Goal: Manage account settings

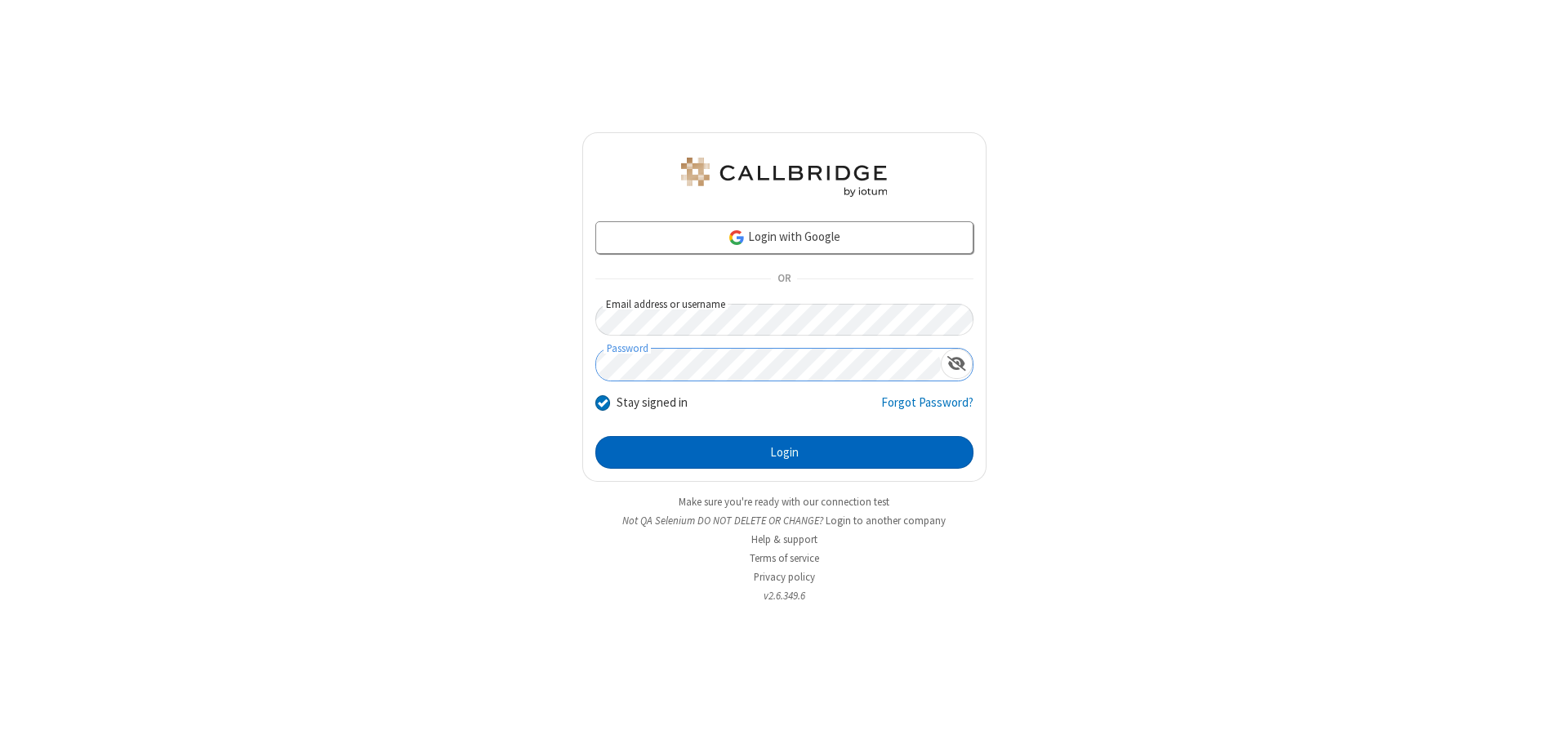
click at [784, 453] on button "Login" at bounding box center [784, 453] width 378 height 32
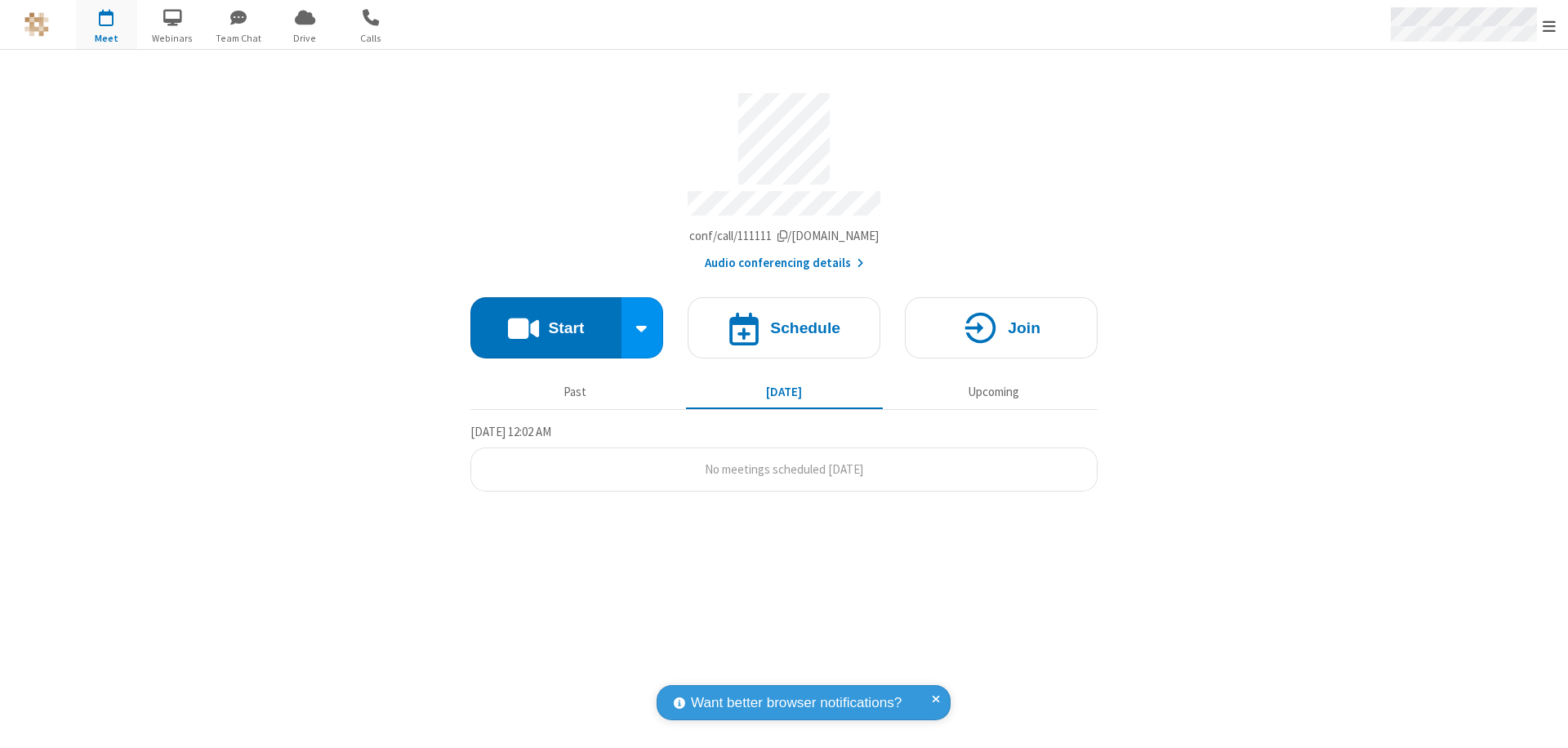
click at [1550, 26] on span "Open menu" at bounding box center [1550, 26] width 13 height 16
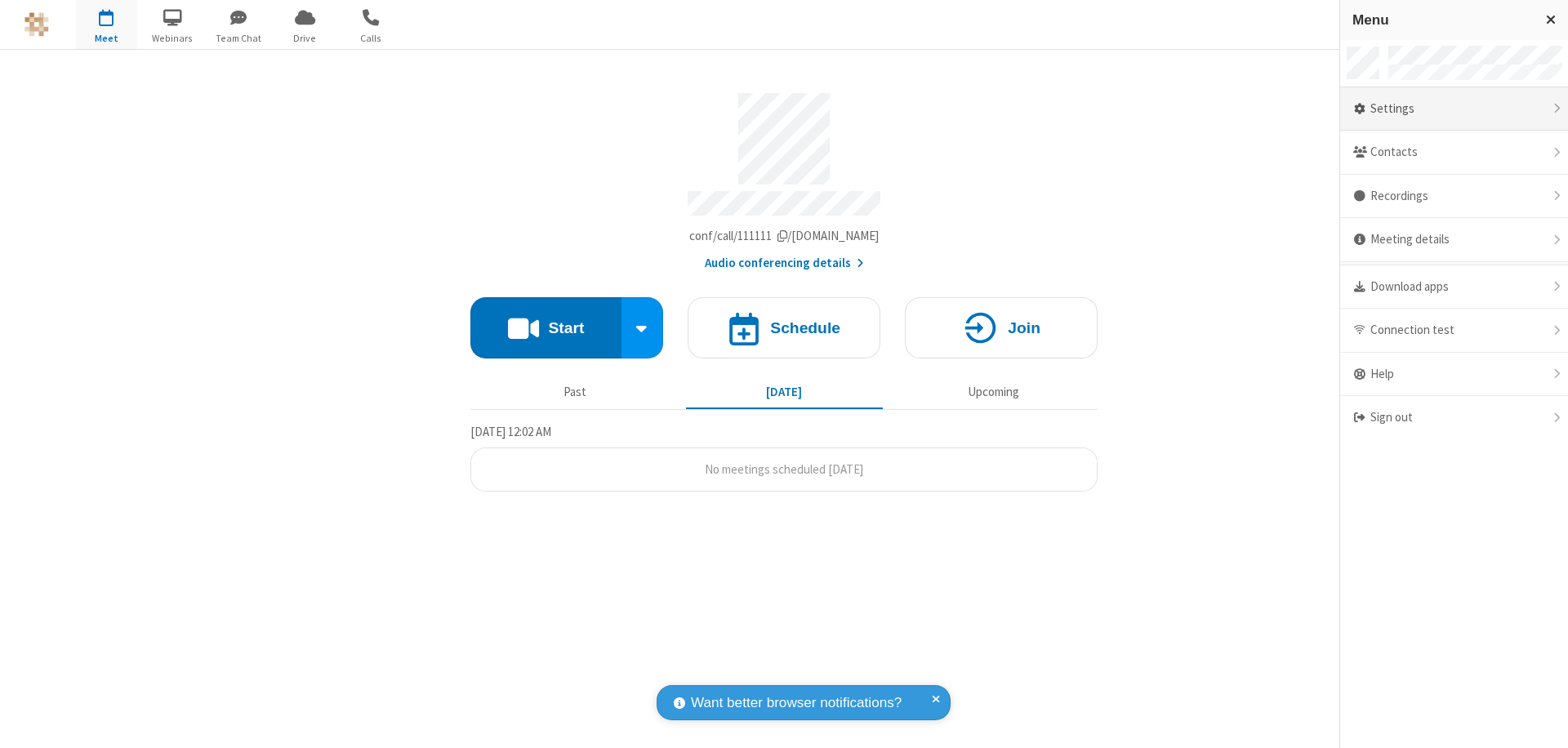
click at [1454, 109] on div "Settings" at bounding box center [1454, 109] width 228 height 44
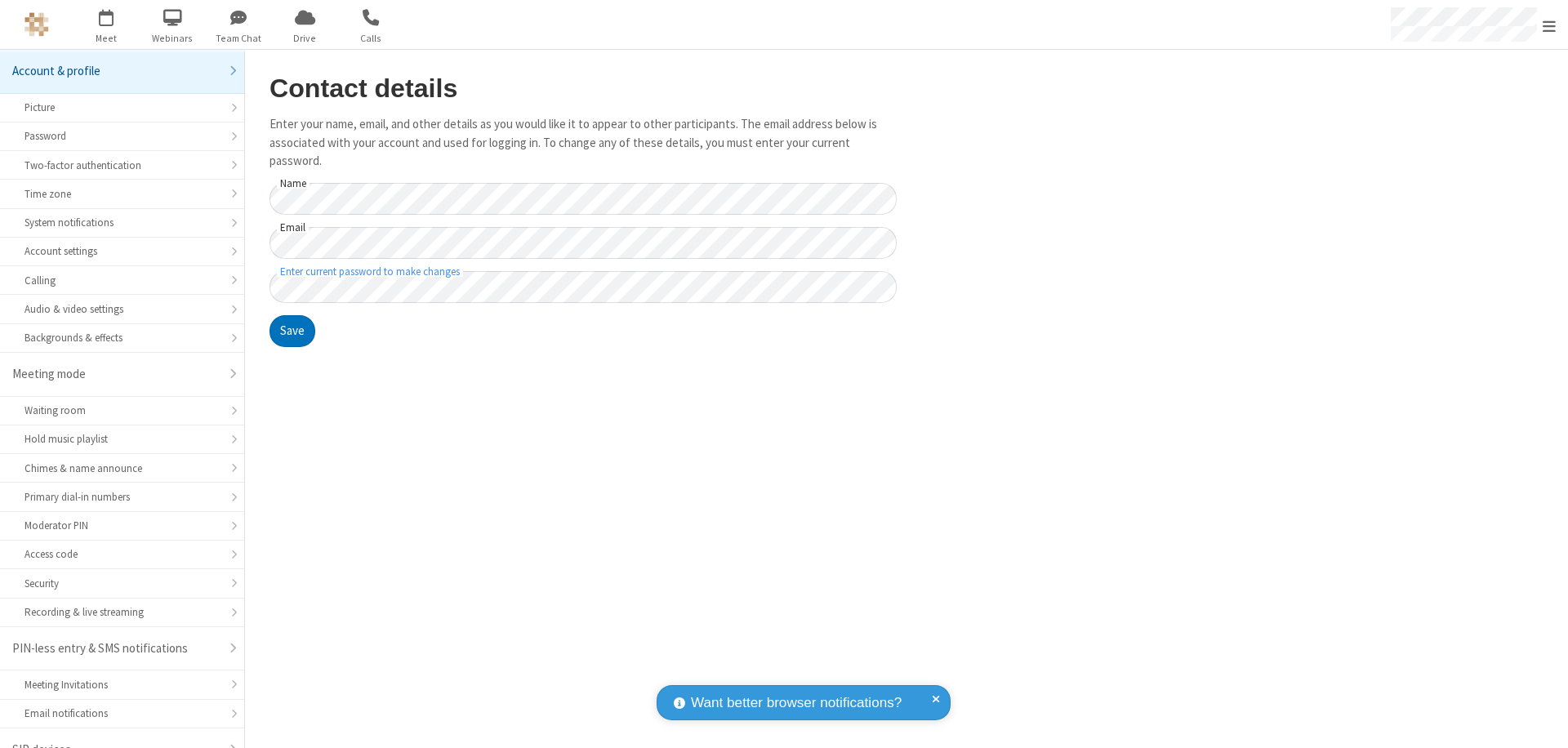
scroll to position [23, 0]
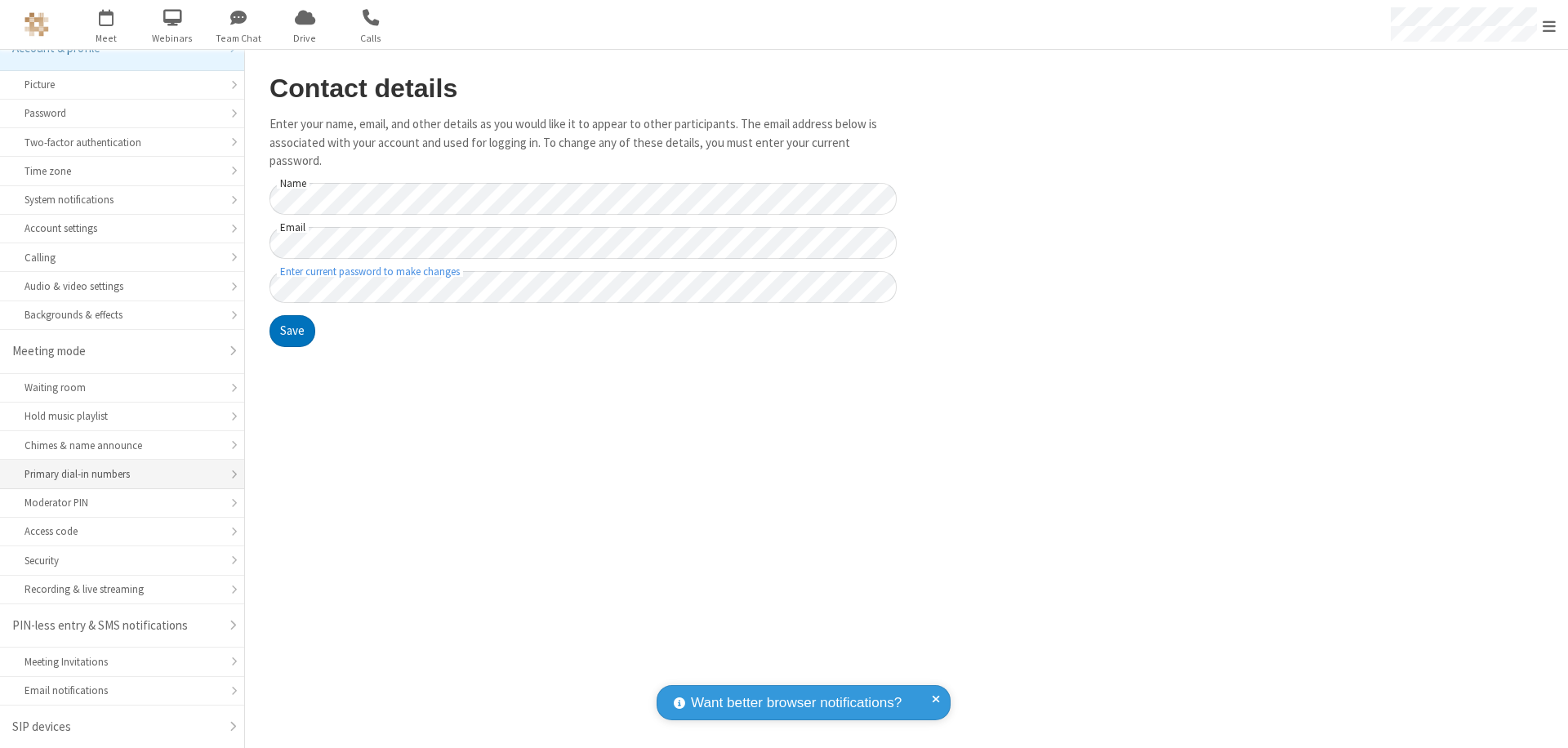
click at [116, 475] on div "Primary dial-in numbers" at bounding box center [122, 474] width 195 height 15
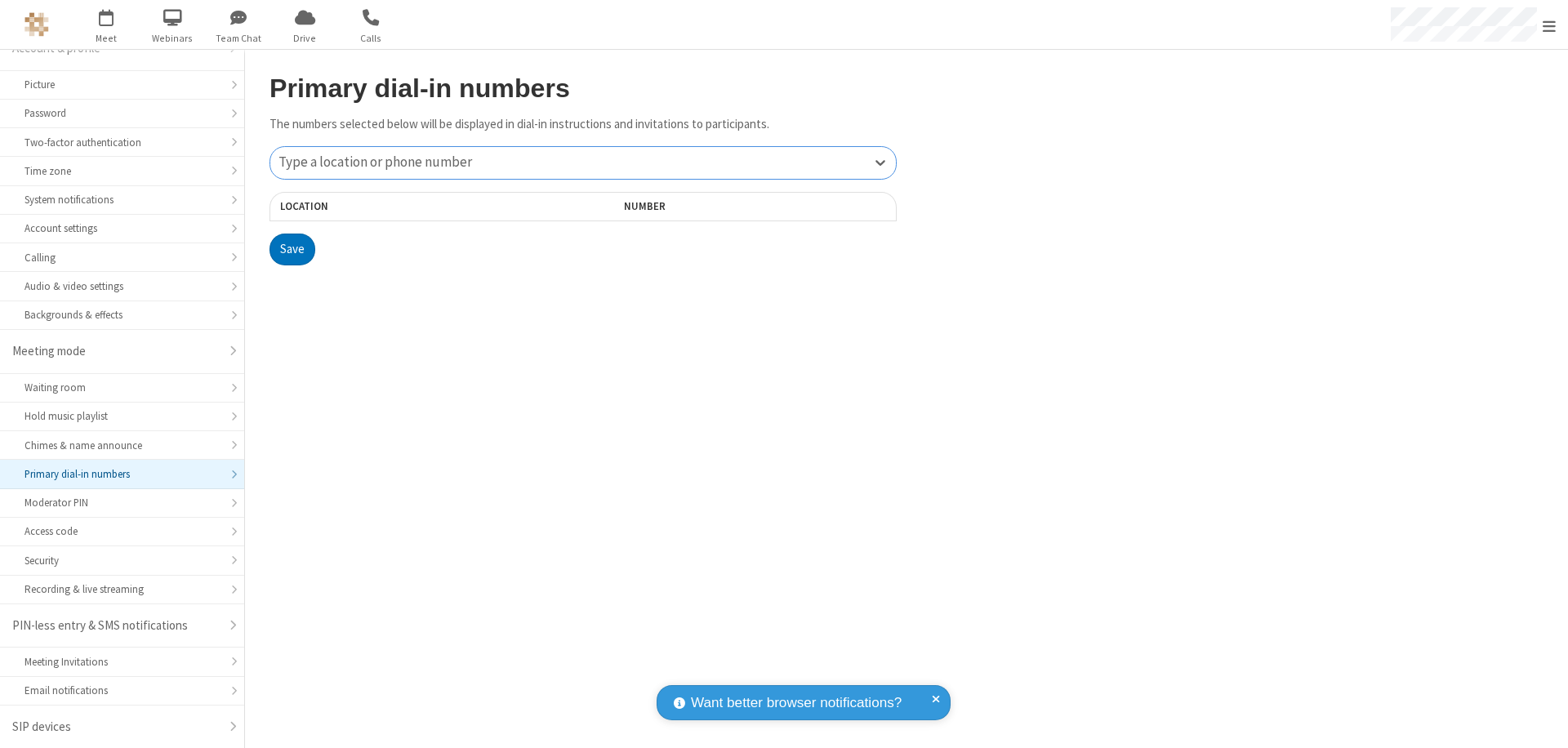
click at [583, 162] on div "Type a location or phone number" at bounding box center [583, 162] width 626 height 32
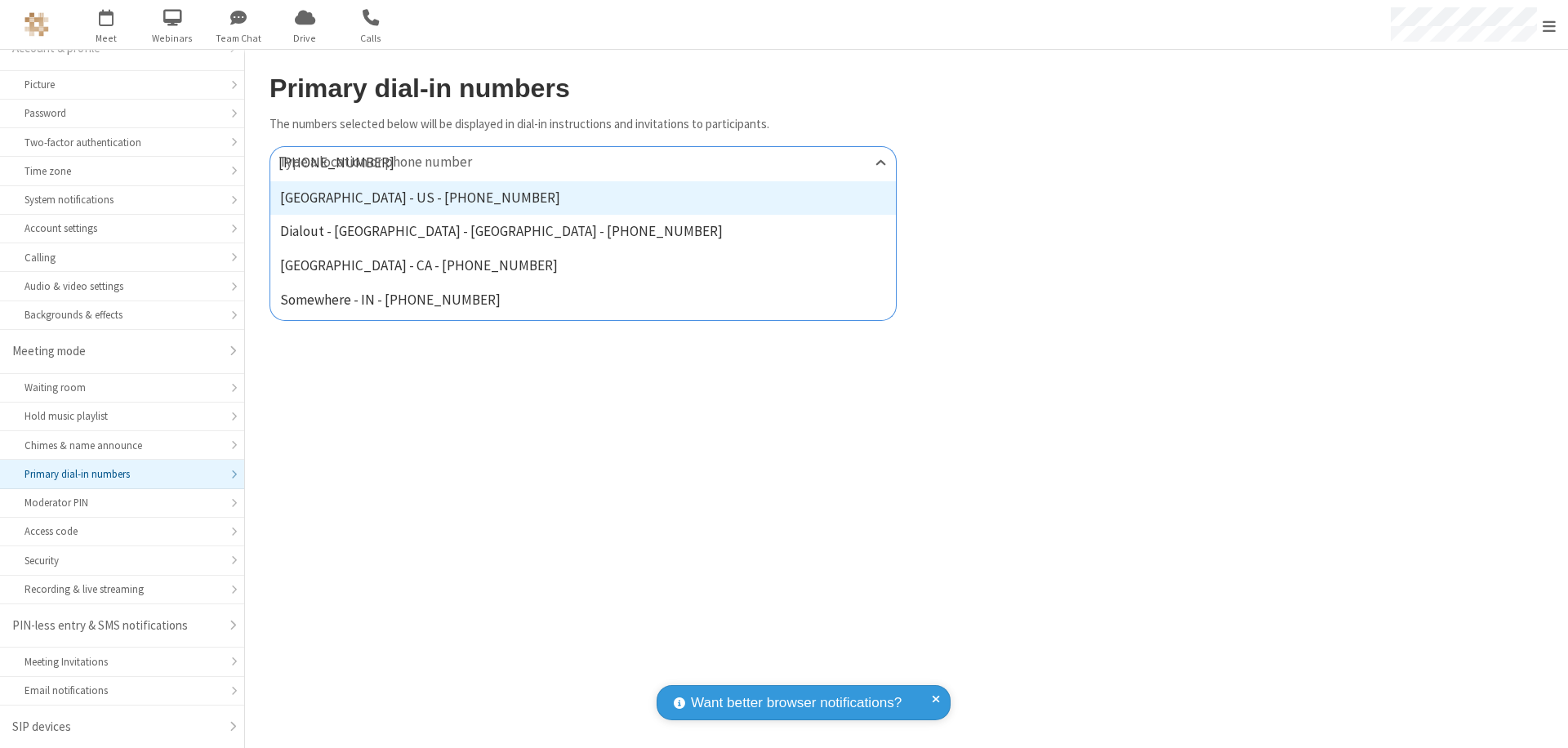
type input "[PHONE_NUMBER]"
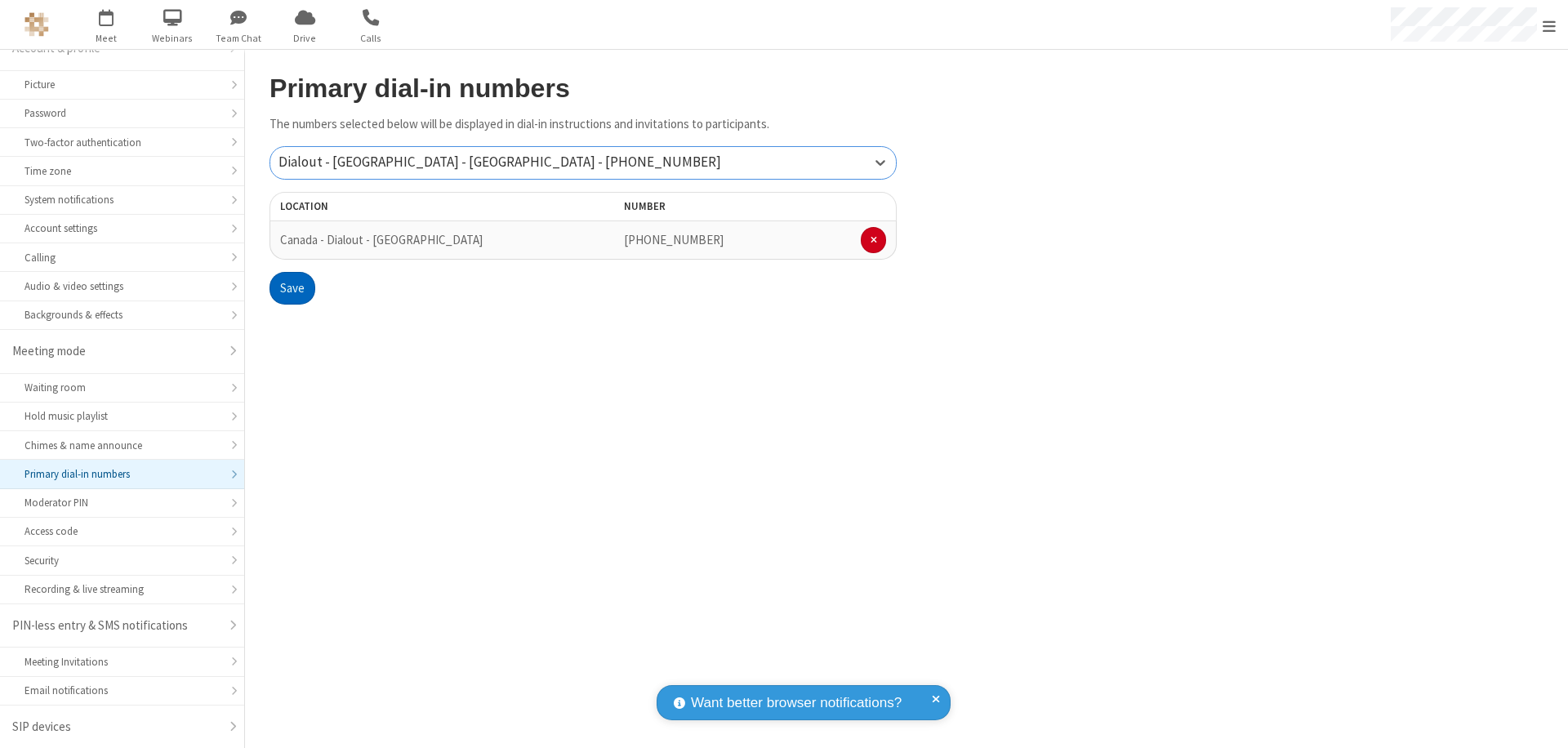
click at [291, 289] on button "Save" at bounding box center [292, 289] width 46 height 32
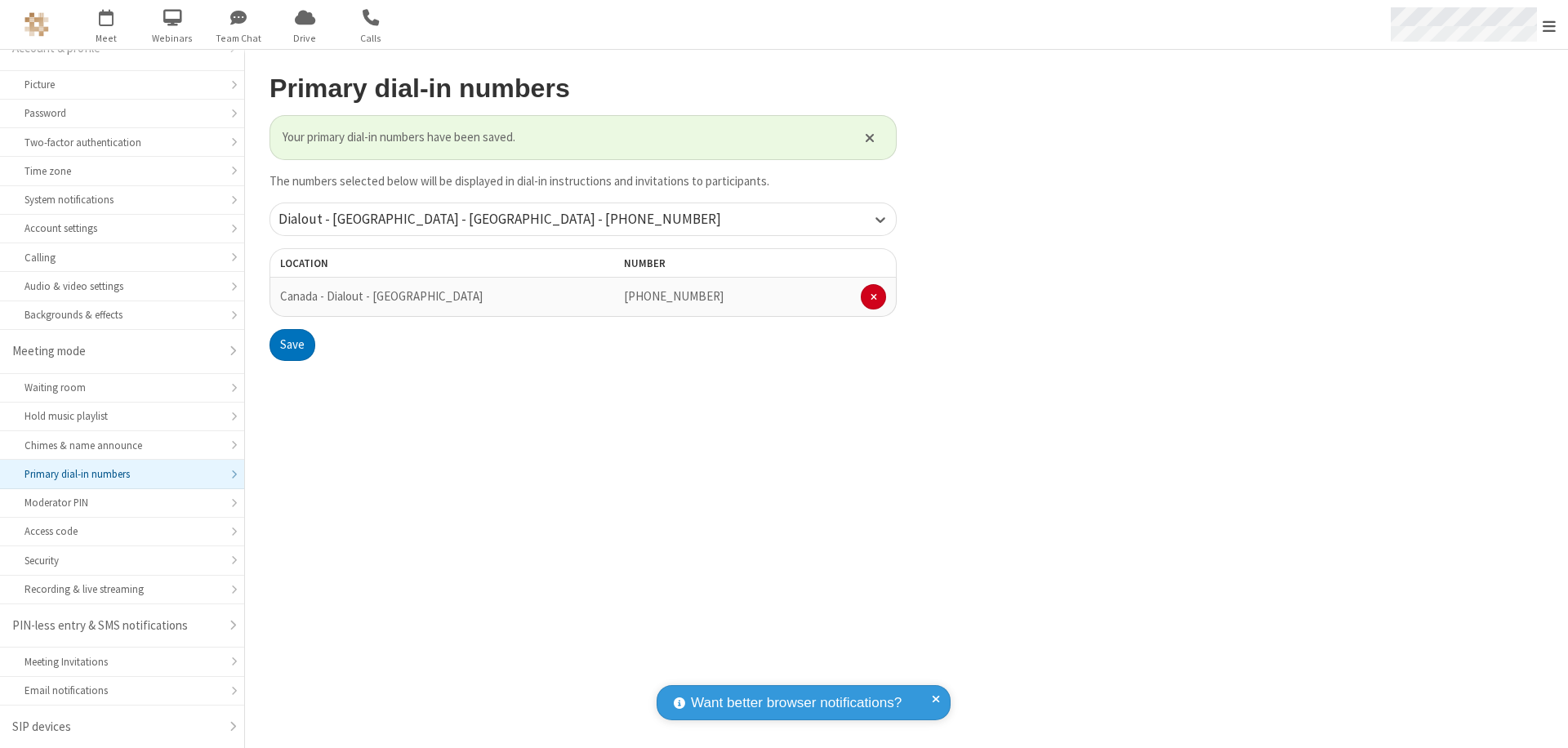
click at [1550, 26] on span "Open menu" at bounding box center [1550, 26] width 13 height 16
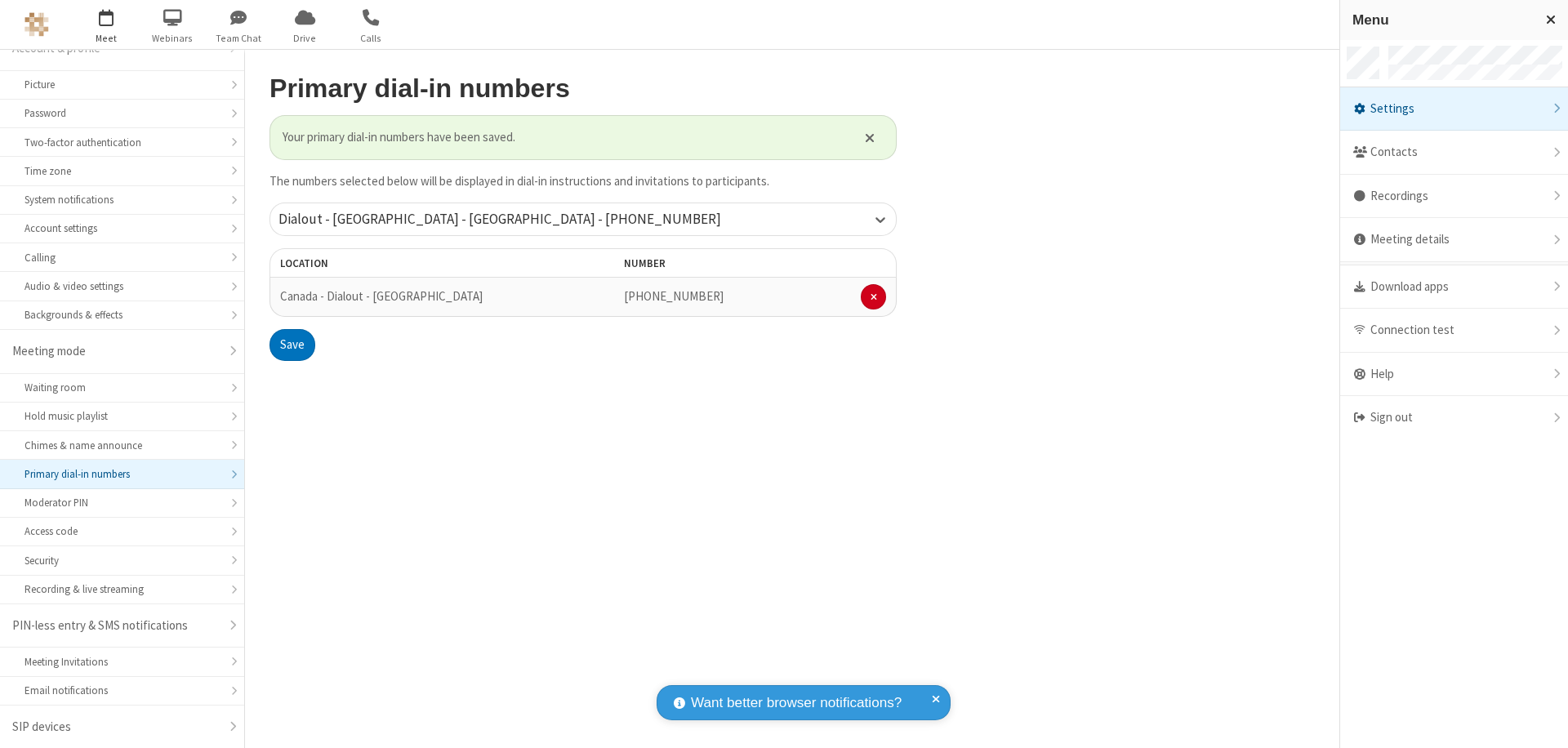
click at [106, 25] on span "button" at bounding box center [107, 16] width 61 height 28
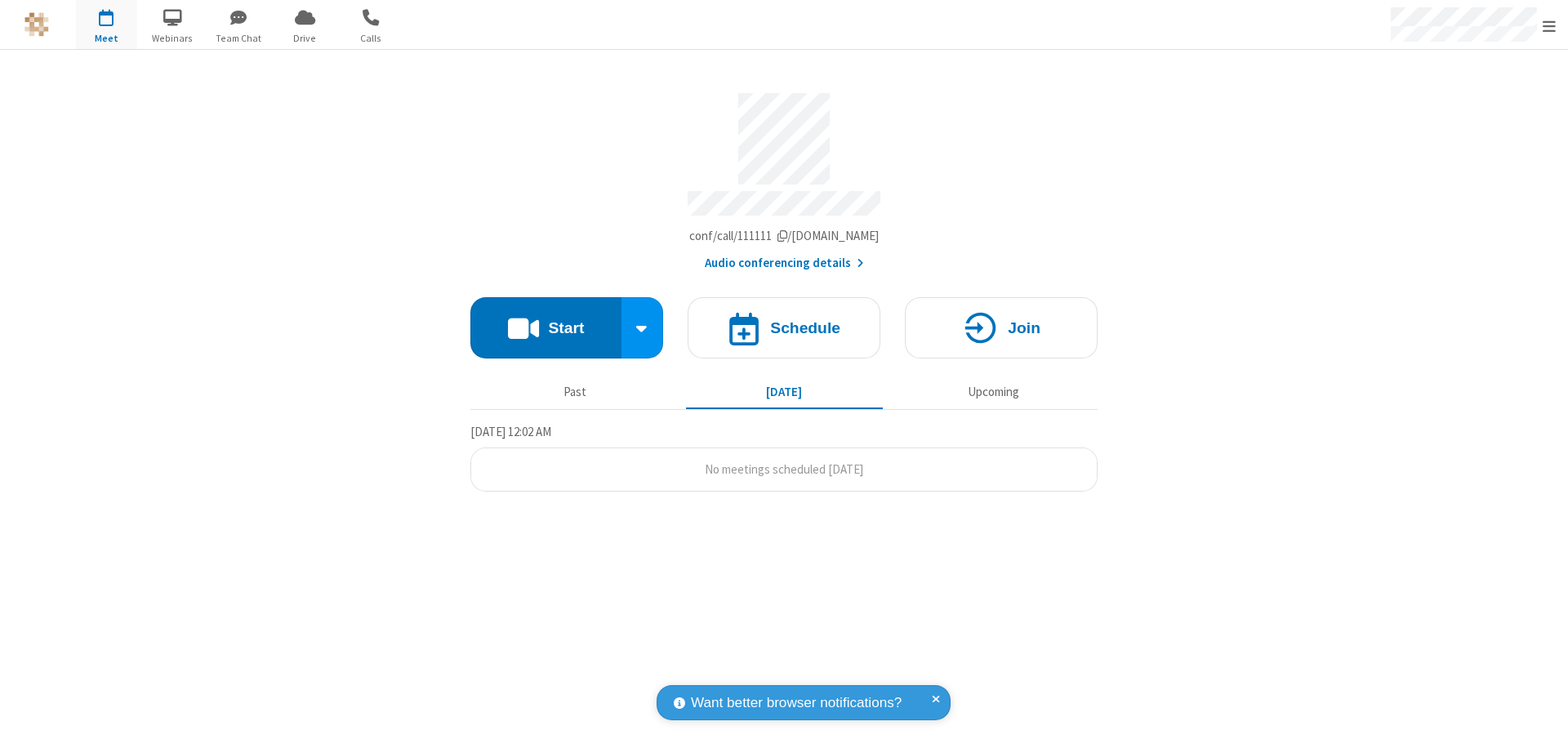
click at [546, 320] on button "Start" at bounding box center [546, 328] width 151 height 61
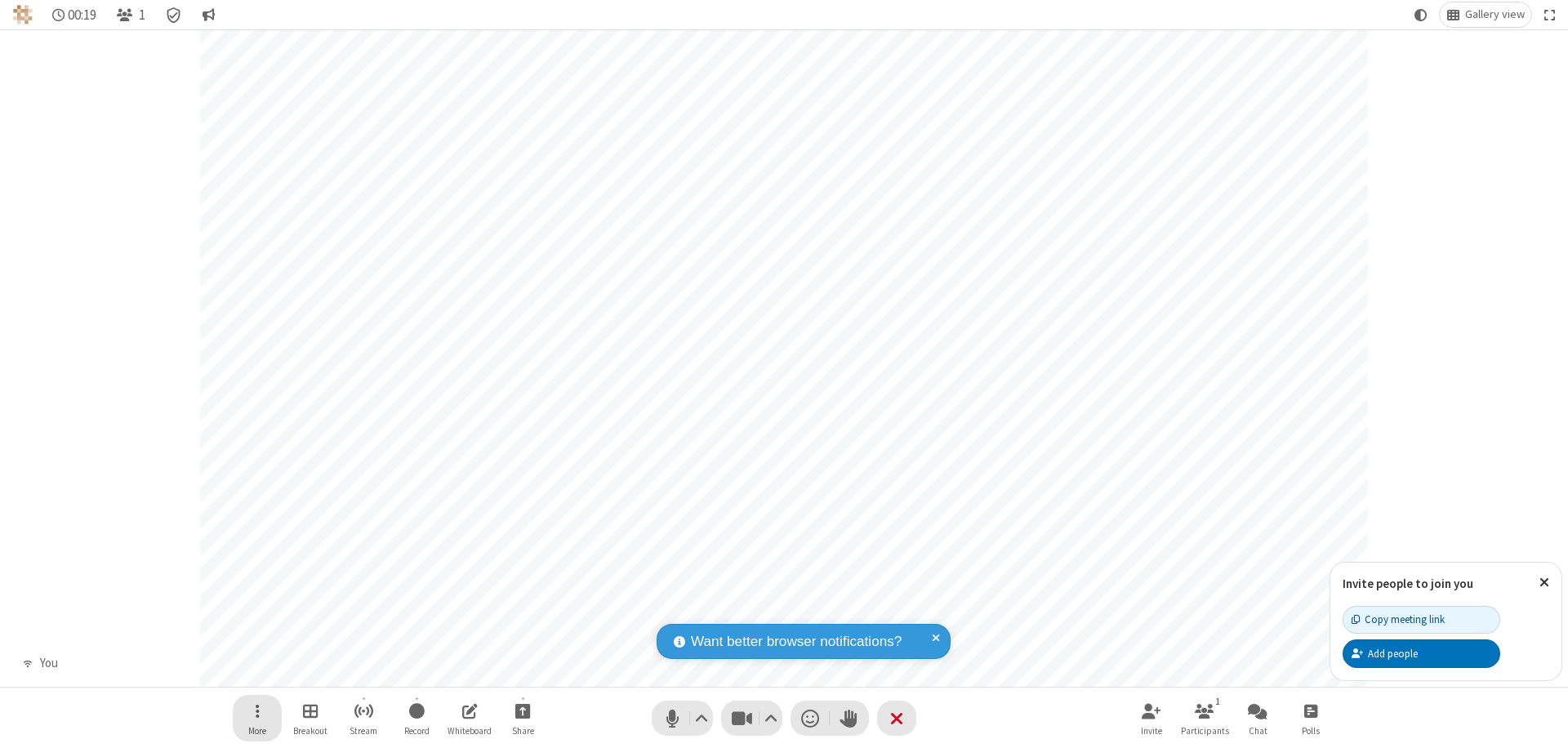
click at [256, 711] on span "Open menu" at bounding box center [258, 711] width 4 height 20
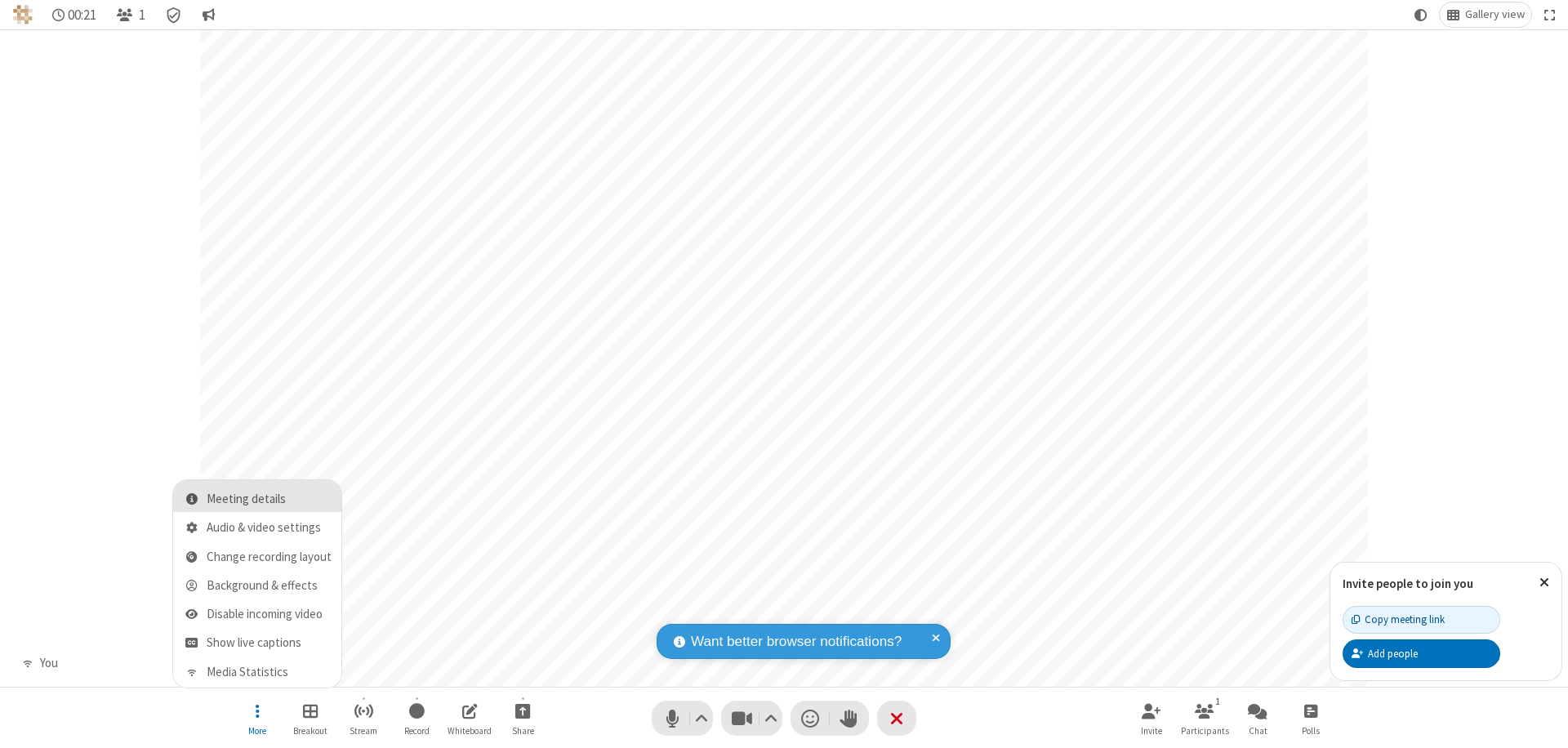
click at [268, 499] on span "Meeting details" at bounding box center [268, 500] width 125 height 14
